Goal: Information Seeking & Learning: Learn about a topic

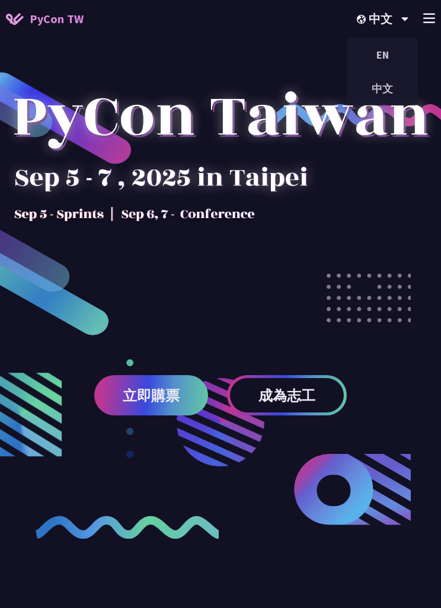
click at [434, 18] on line at bounding box center [429, 18] width 11 height 0
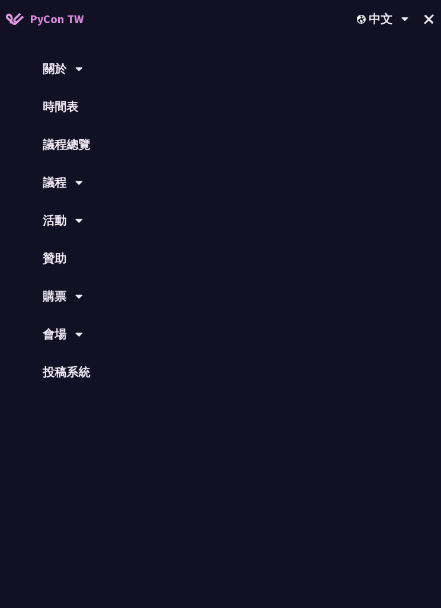
click at [431, 17] on button "+" at bounding box center [429, 19] width 31 height 31
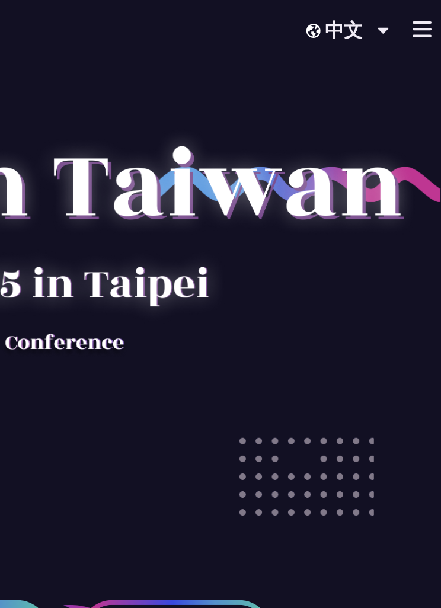
click at [423, 17] on icon at bounding box center [429, 18] width 12 height 10
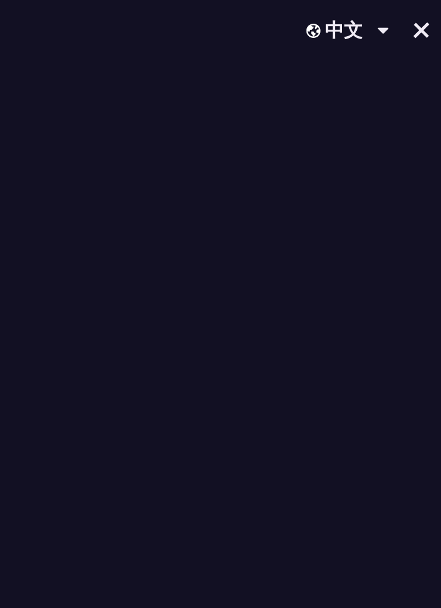
click at [414, 21] on button "+" at bounding box center [429, 19] width 31 height 31
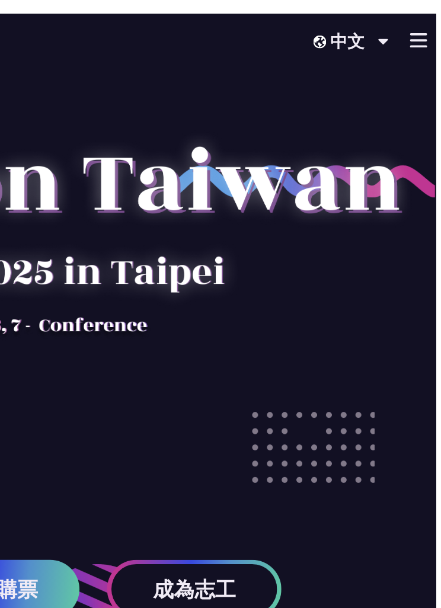
scroll to position [0, 0]
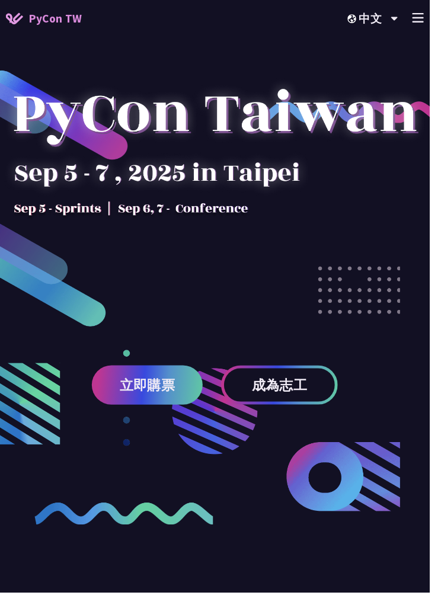
click at [435, 16] on icon at bounding box center [429, 18] width 12 height 10
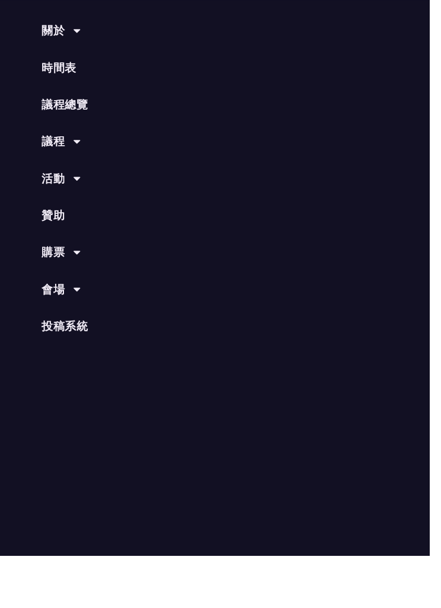
scroll to position [38, 0]
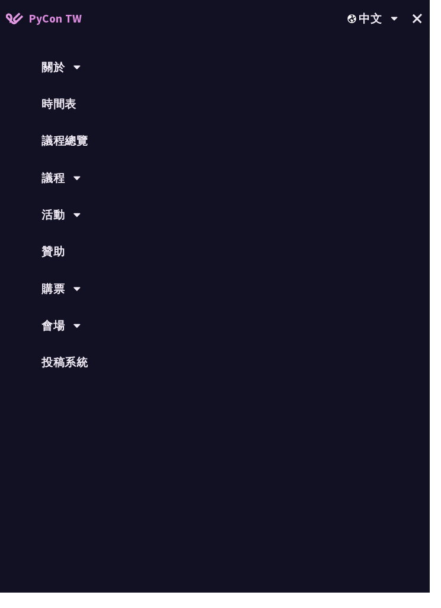
click at [76, 178] on icon at bounding box center [79, 183] width 8 height 12
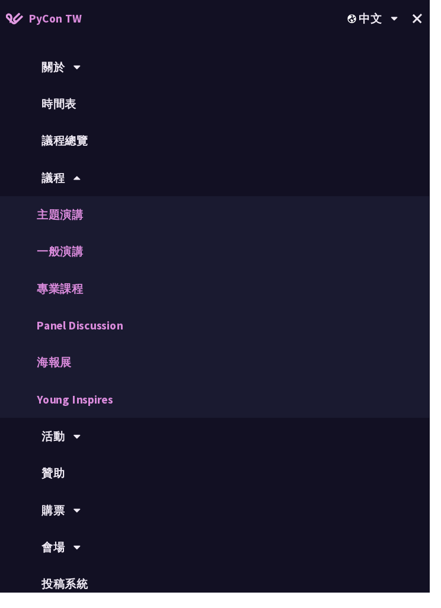
click at [87, 254] on link "一般演講" at bounding box center [220, 258] width 441 height 38
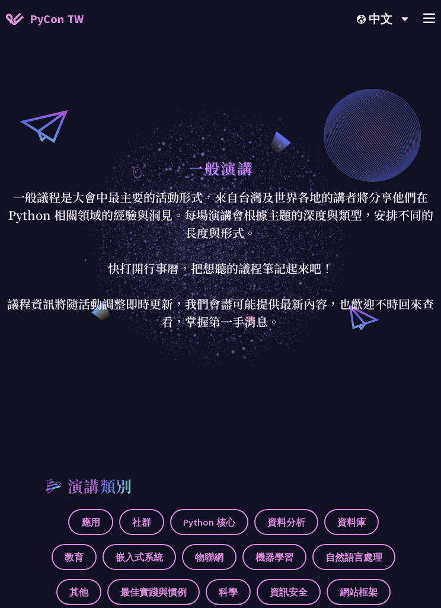
click at [425, 18] on line at bounding box center [429, 18] width 11 height 0
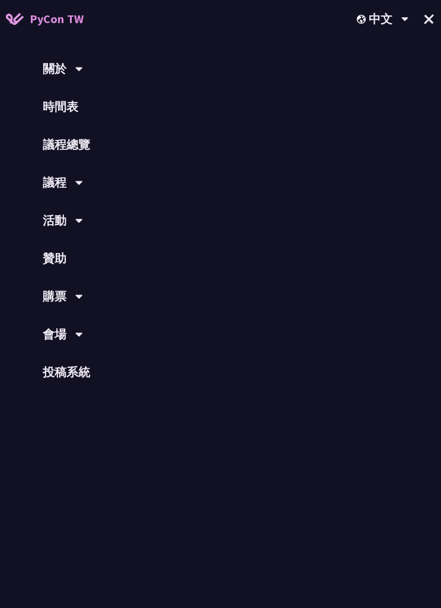
click at [109, 191] on div "議程" at bounding box center [220, 183] width 441 height 38
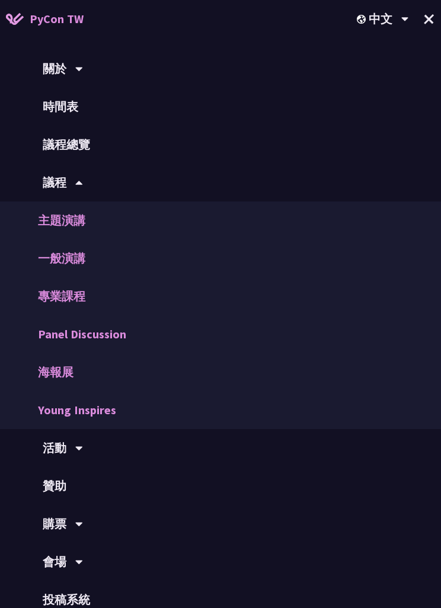
click at [183, 219] on link "主題演講" at bounding box center [220, 221] width 441 height 38
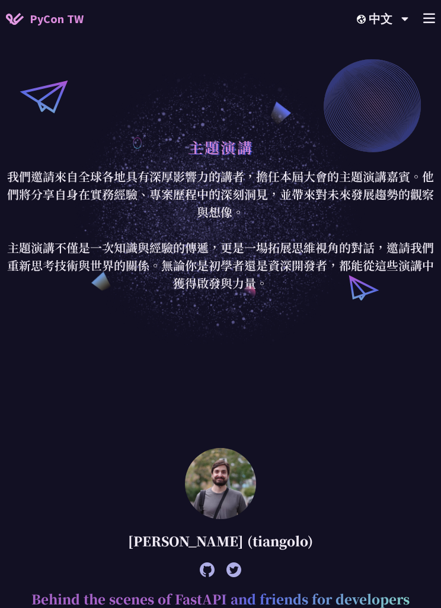
click at [427, 20] on icon at bounding box center [429, 18] width 12 height 10
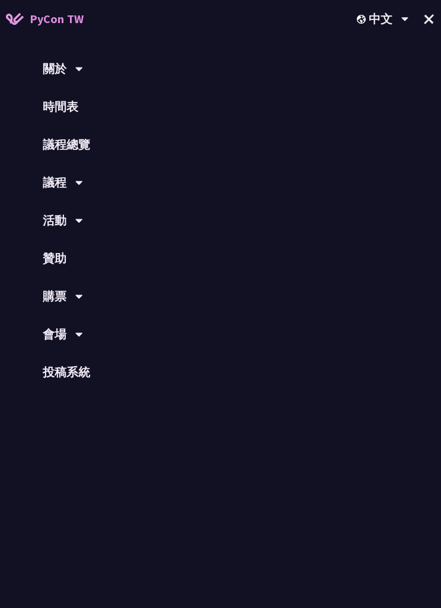
click at [94, 160] on link "議程總覽" at bounding box center [220, 145] width 441 height 38
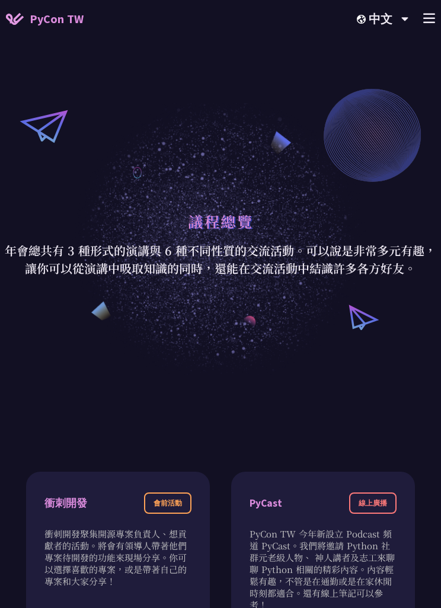
click at [432, 17] on icon at bounding box center [429, 18] width 12 height 10
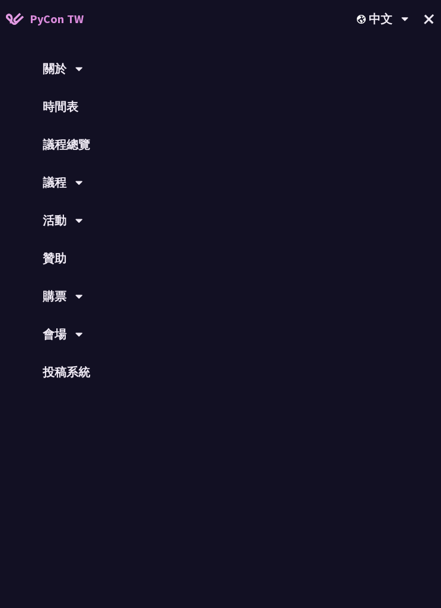
click at [78, 104] on link "時間表" at bounding box center [220, 107] width 441 height 38
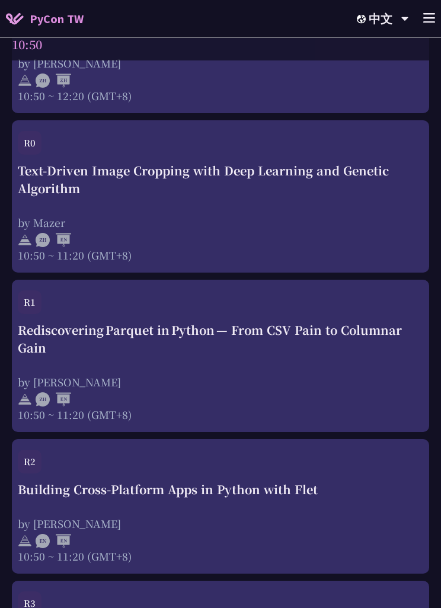
scroll to position [900, 0]
click at [303, 354] on div "Rediscovering Parquet in Python — From CSV Pain to Columnar Gain" at bounding box center [220, 339] width 405 height 36
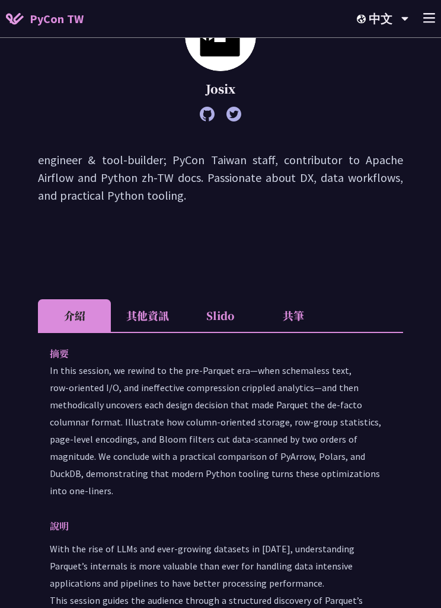
click at [175, 317] on li "其他資訊" at bounding box center [147, 316] width 73 height 33
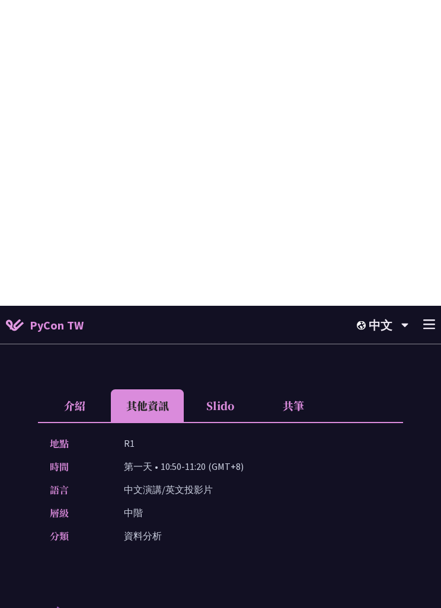
scroll to position [83, 0]
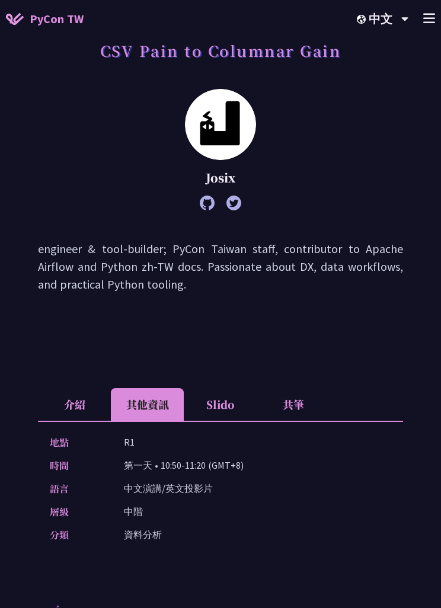
click at [223, 400] on li "Slido" at bounding box center [220, 404] width 73 height 33
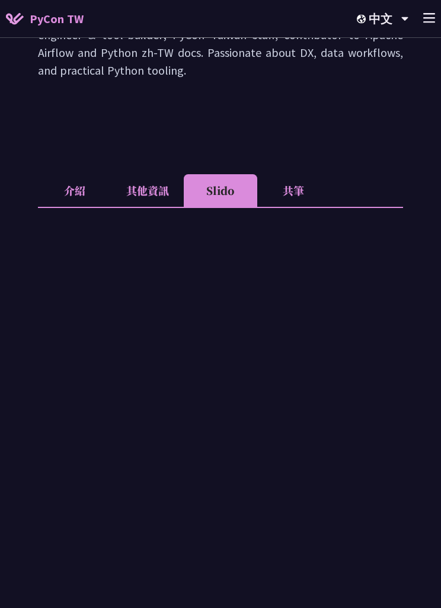
scroll to position [191, 0]
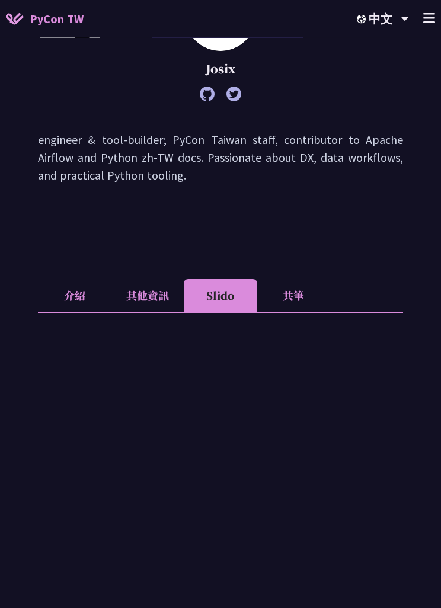
click at [81, 303] on li "介紹" at bounding box center [74, 296] width 73 height 33
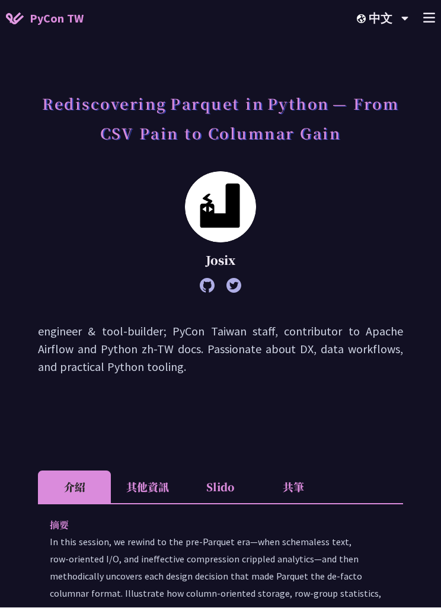
scroll to position [2, 0]
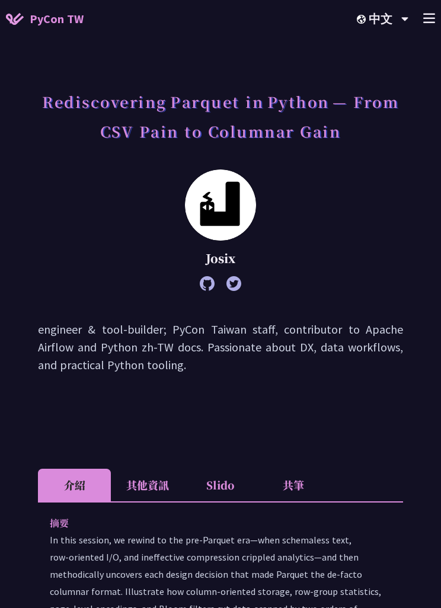
click at [160, 495] on li "其他資訊" at bounding box center [147, 485] width 73 height 33
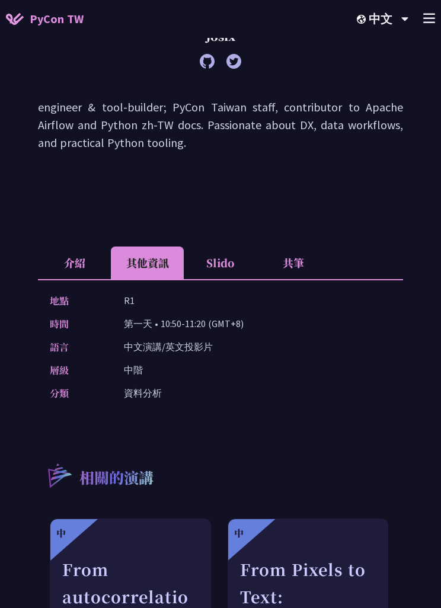
scroll to position [245, 0]
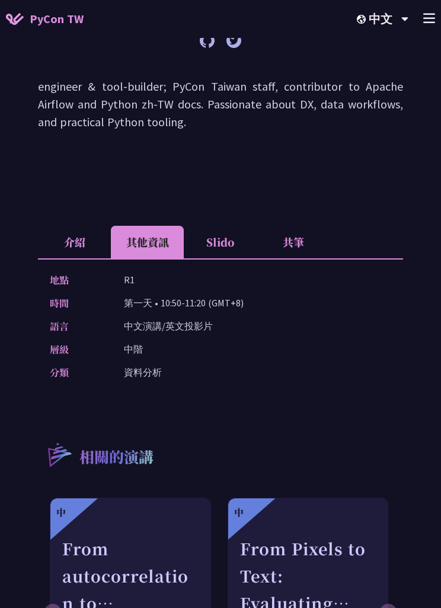
click at [303, 247] on li "共筆" at bounding box center [293, 242] width 73 height 33
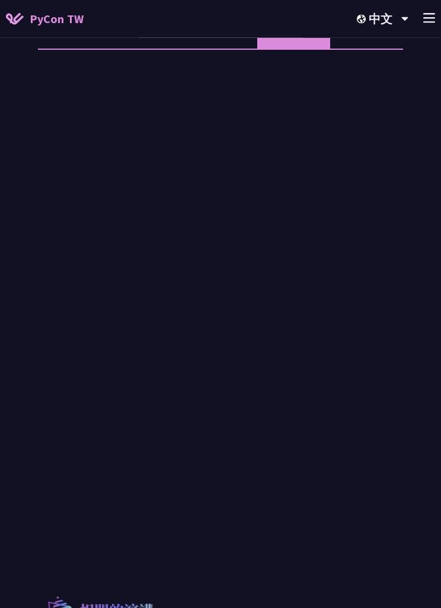
scroll to position [455, 0]
